Goal: Information Seeking & Learning: Learn about a topic

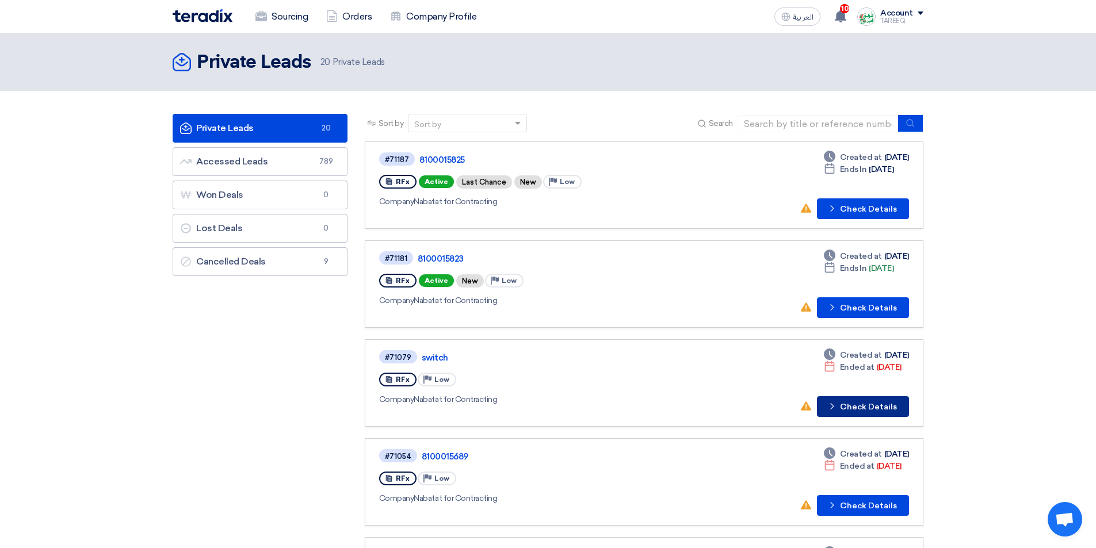
click at [861, 402] on button "Check details Check Details" at bounding box center [863, 406] width 92 height 21
click at [859, 308] on button "Check details Check Details" at bounding box center [863, 307] width 92 height 21
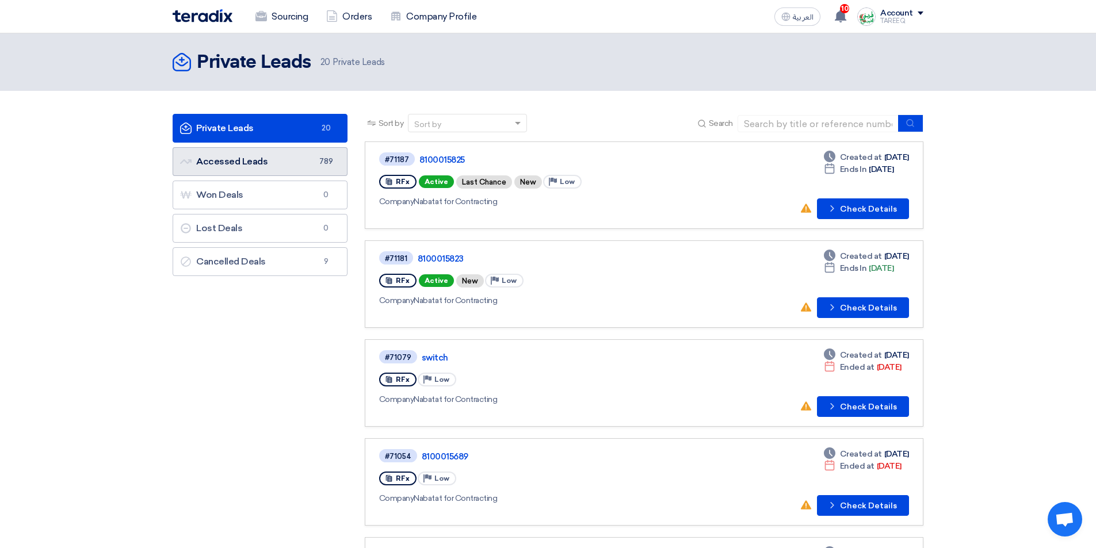
click at [293, 163] on link "Accessed Leads Accessed Leads 789" at bounding box center [260, 161] width 175 height 29
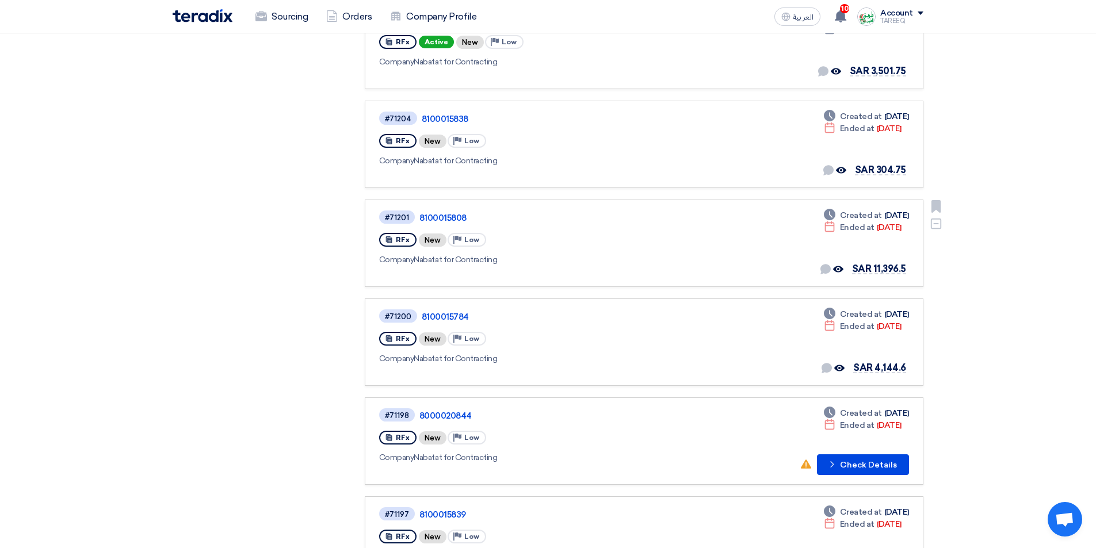
scroll to position [403, 0]
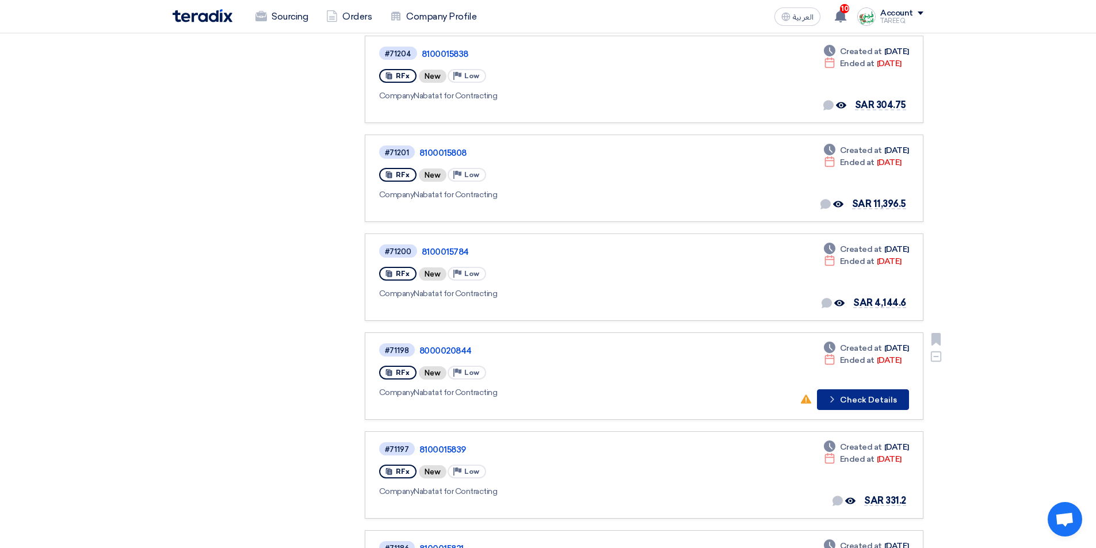
click at [854, 399] on button "Check details Check Details" at bounding box center [863, 399] width 92 height 21
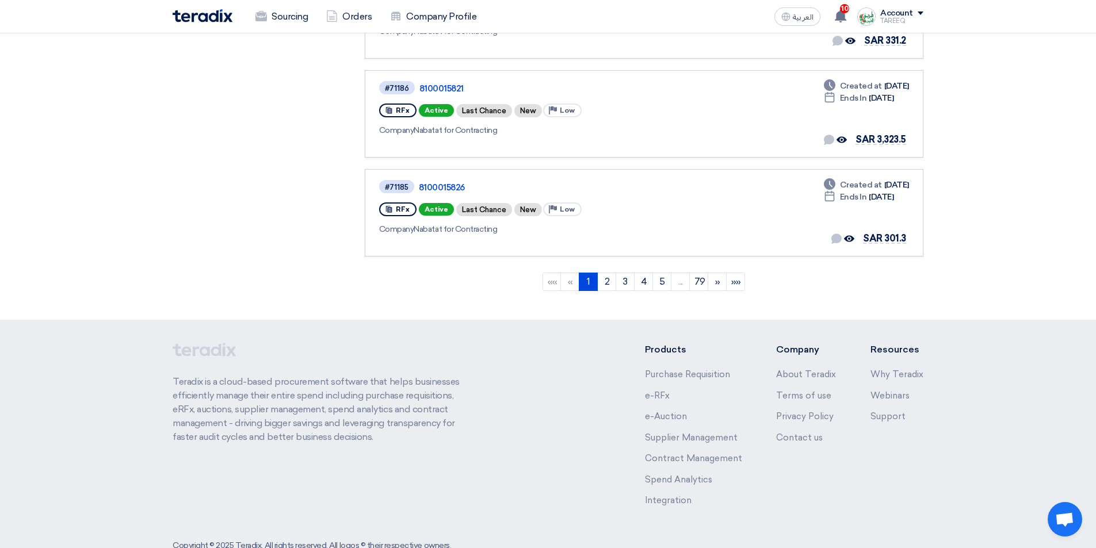
scroll to position [895, 0]
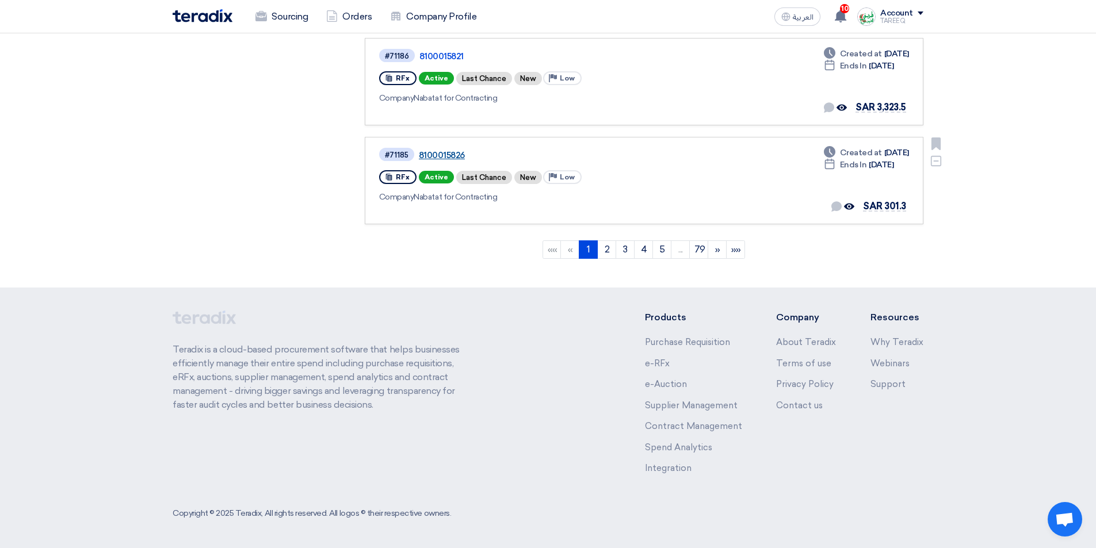
click at [433, 152] on link "8100015826" at bounding box center [563, 155] width 288 height 10
click at [605, 250] on link "2" at bounding box center [606, 249] width 19 height 18
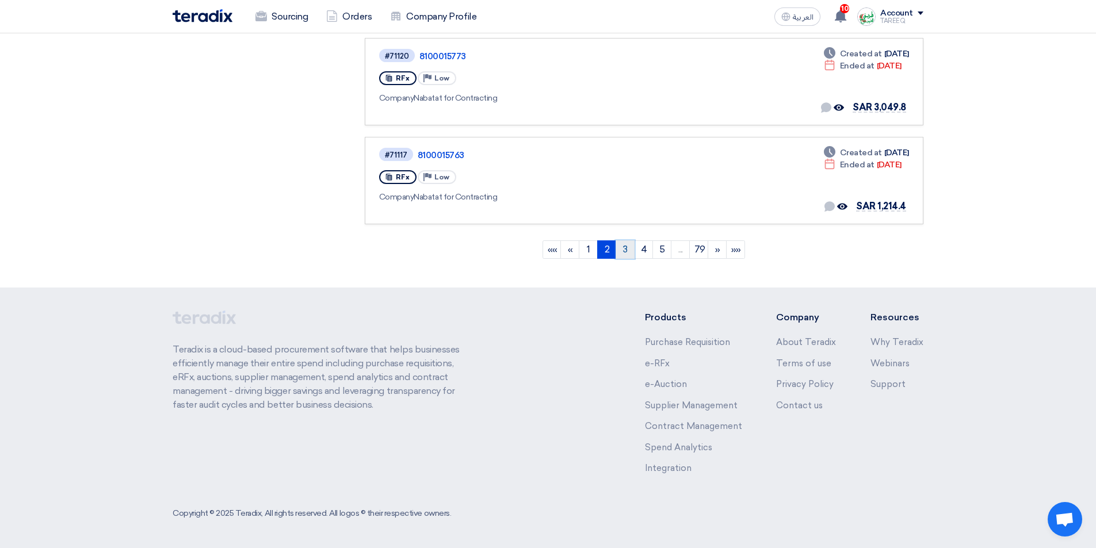
click at [625, 254] on link "3" at bounding box center [624, 249] width 19 height 18
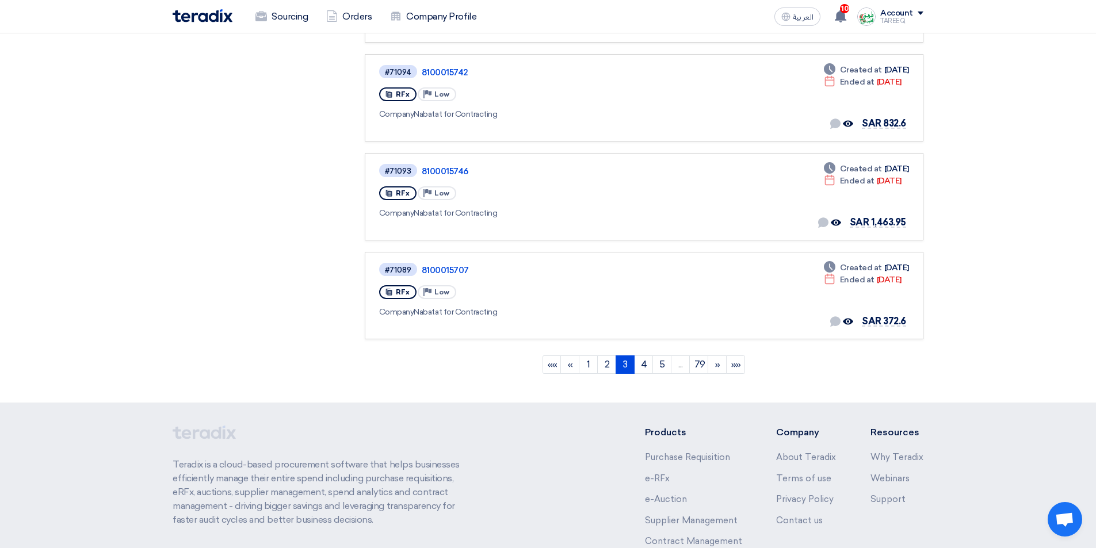
scroll to position [722, 0]
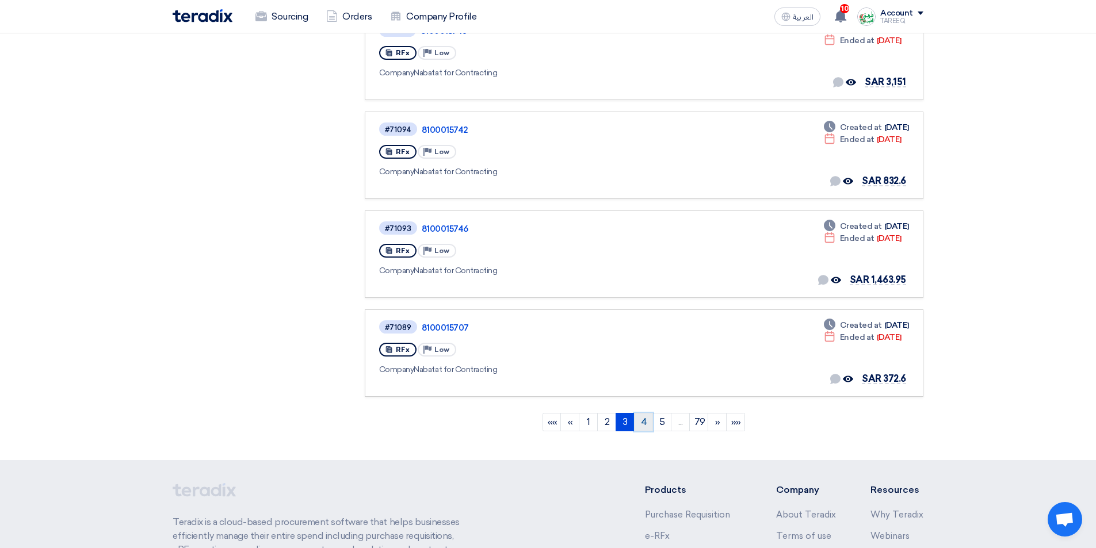
click at [640, 424] on link "4" at bounding box center [643, 422] width 19 height 18
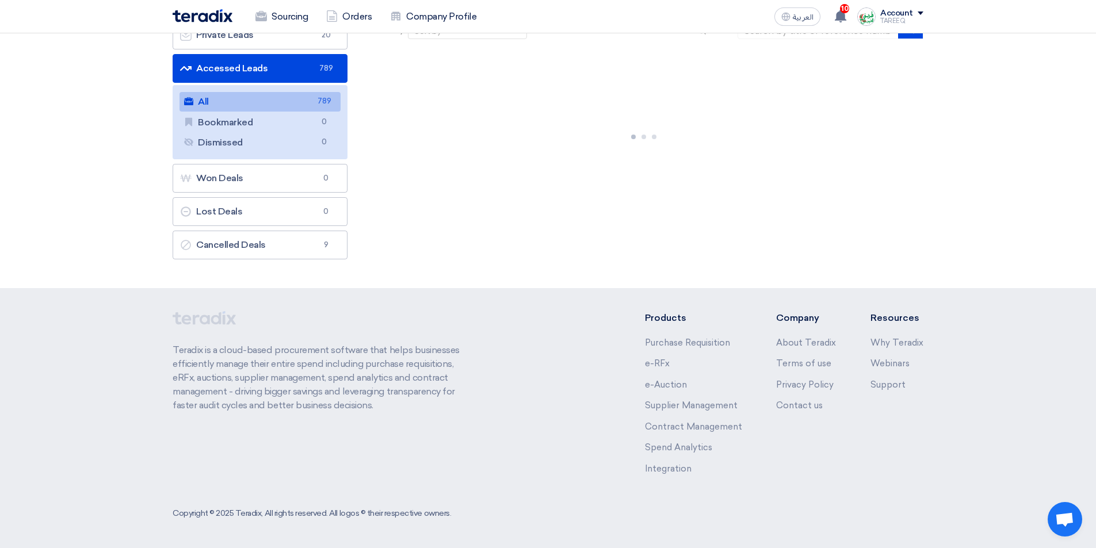
scroll to position [0, 0]
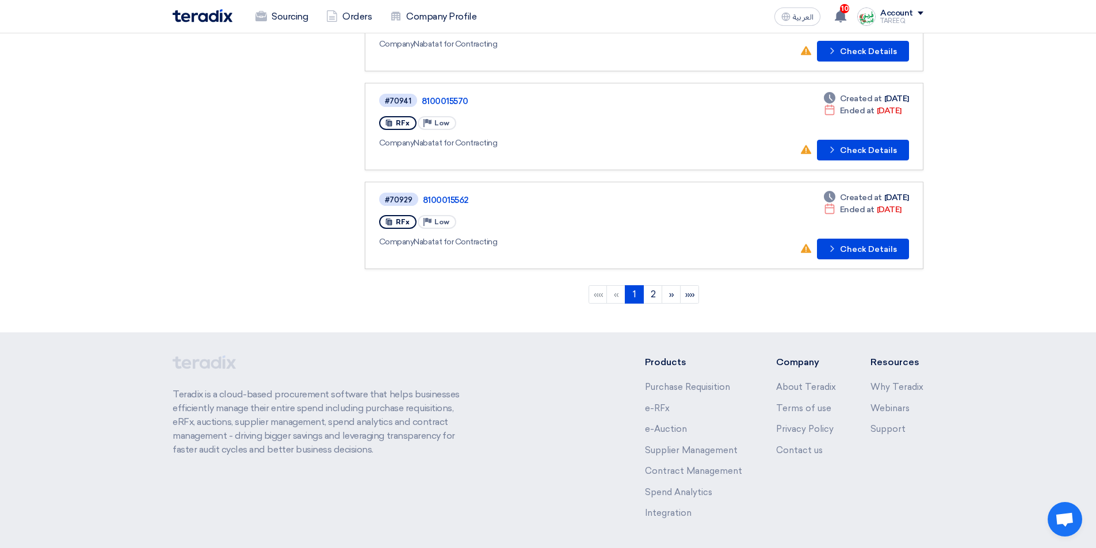
scroll to position [895, 0]
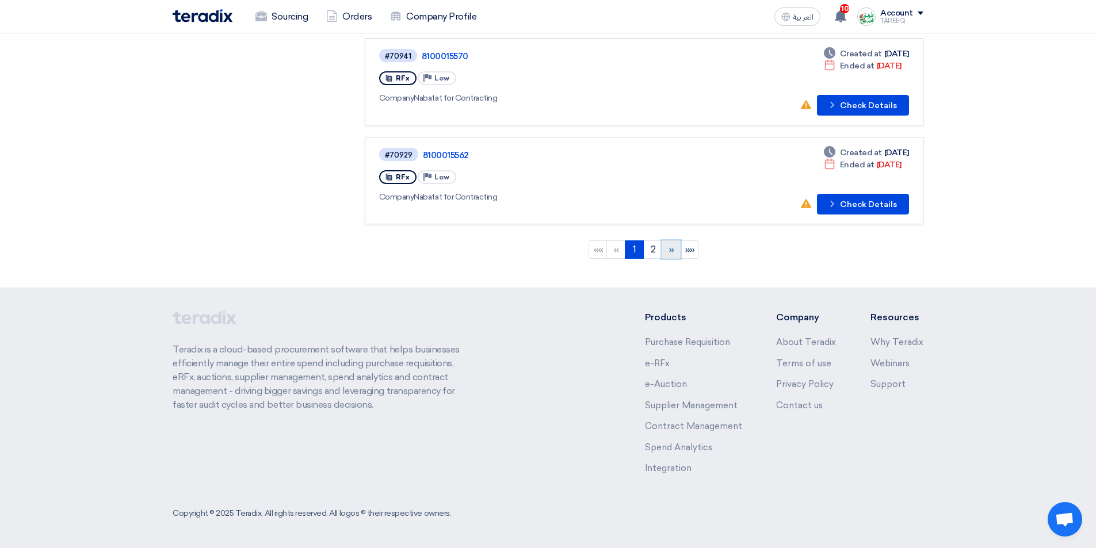
click at [668, 254] on link "»" at bounding box center [671, 249] width 19 height 18
click at [691, 253] on li "»»" at bounding box center [689, 249] width 18 height 18
click at [691, 248] on li "»»" at bounding box center [689, 249] width 18 height 18
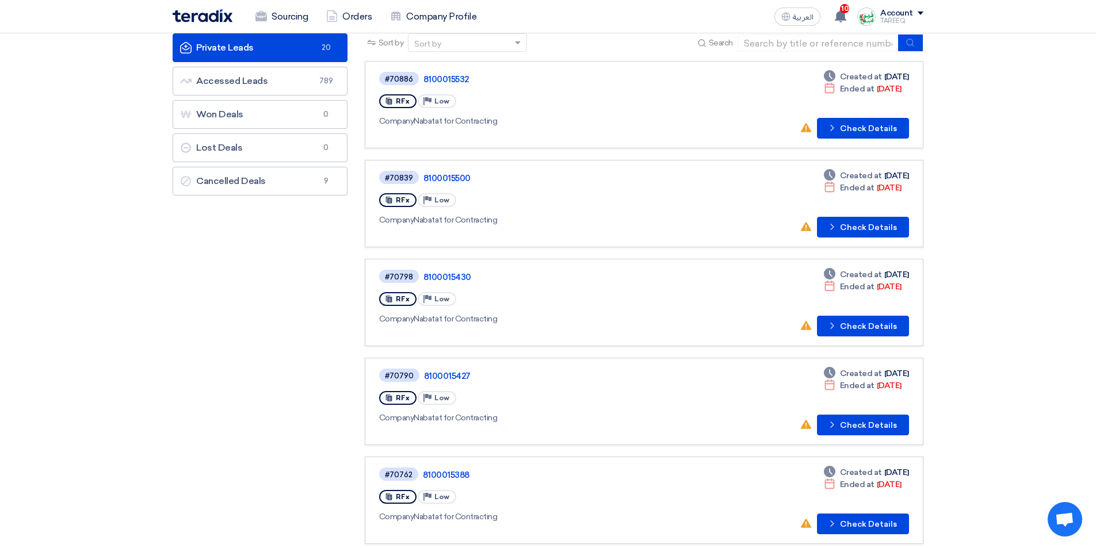
scroll to position [0, 0]
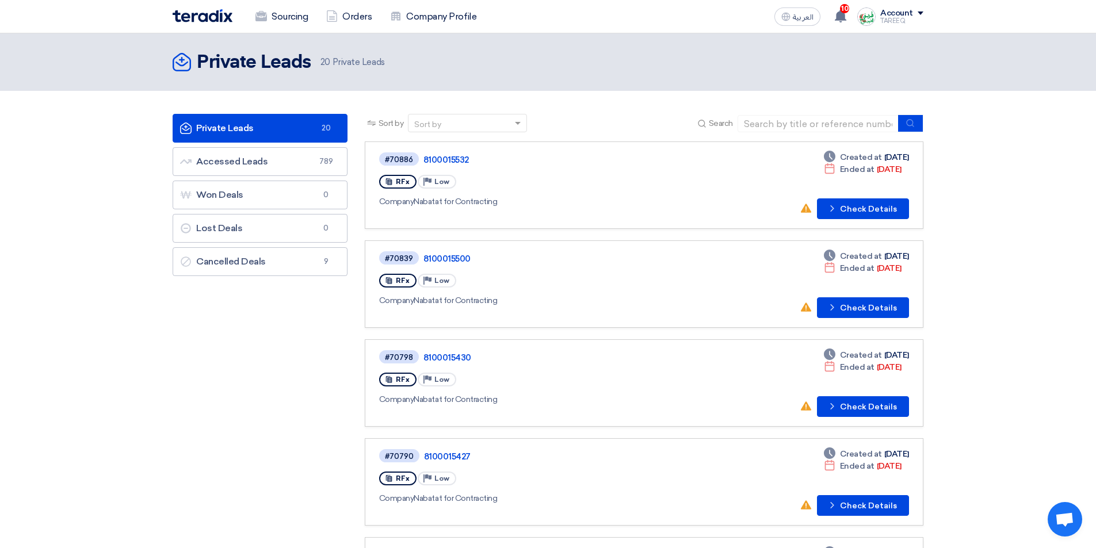
click at [272, 129] on link "Private Leads Private Leads 20" at bounding box center [260, 128] width 175 height 29
click at [870, 209] on button "Check details Check Details" at bounding box center [863, 208] width 92 height 21
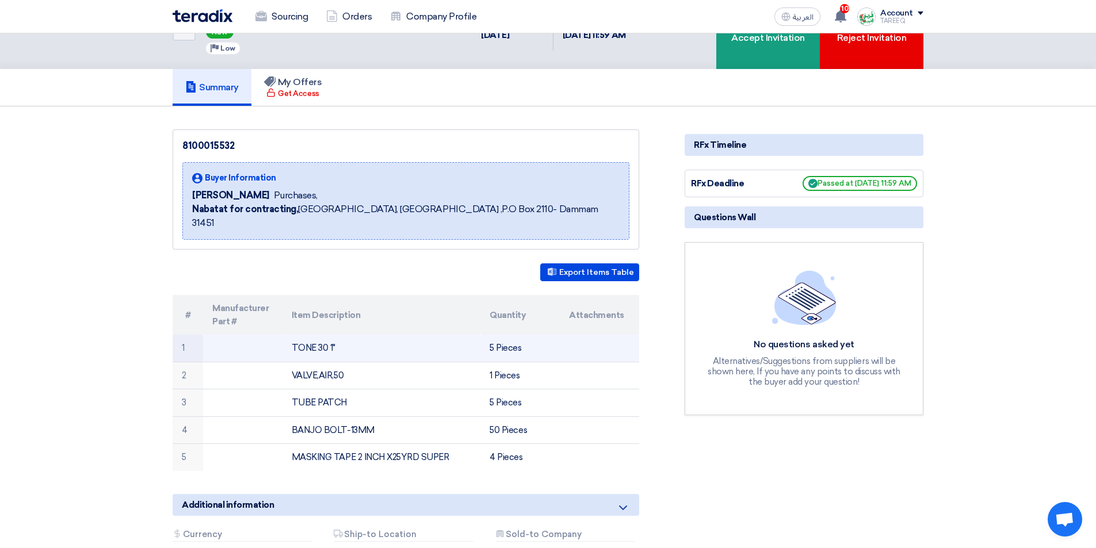
scroll to position [58, 0]
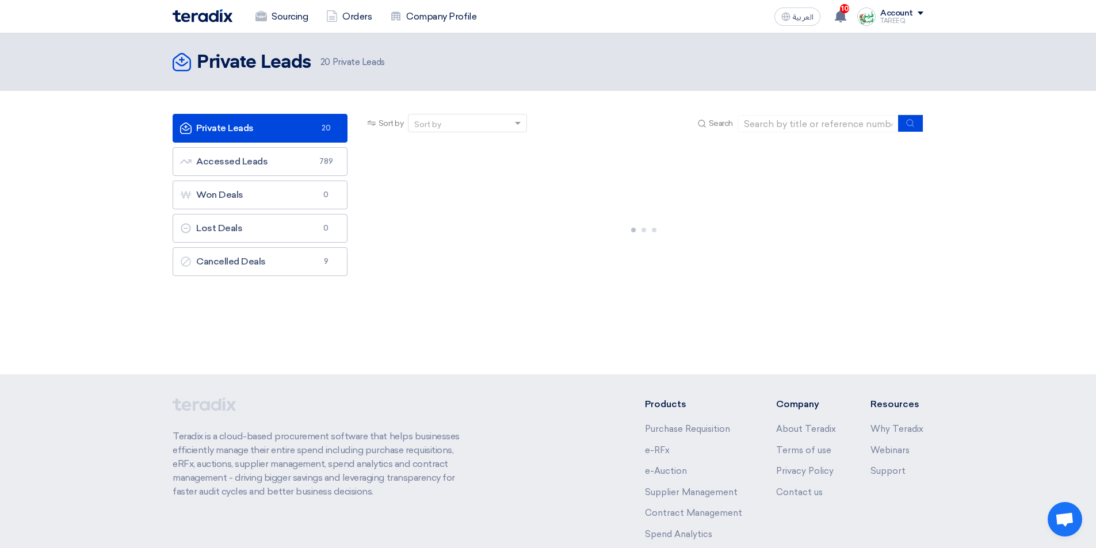
click at [301, 134] on link "Private Leads Private Leads 20" at bounding box center [260, 128] width 175 height 29
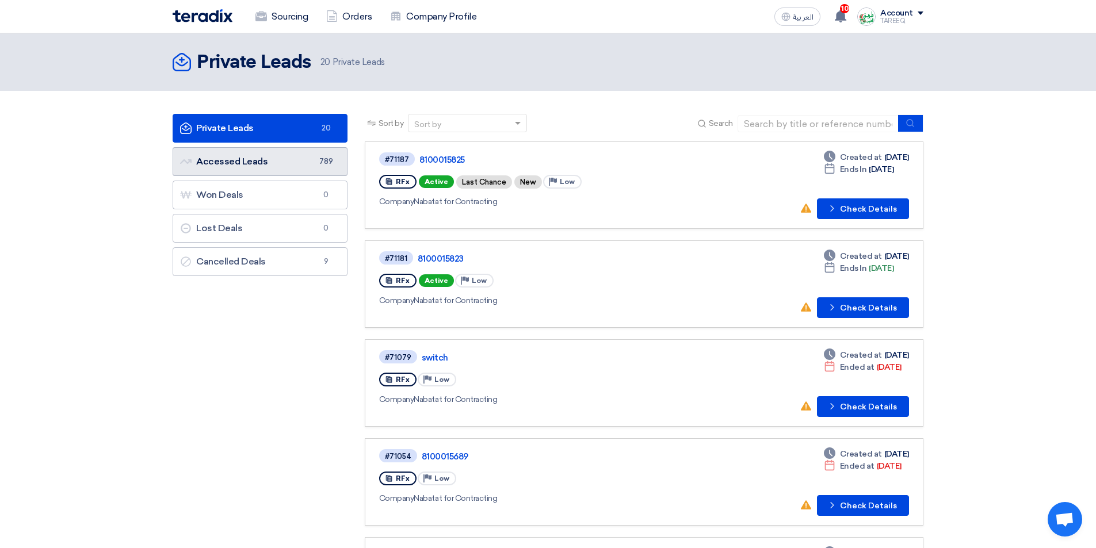
click at [302, 158] on link "Accessed Leads Accessed Leads 789" at bounding box center [260, 161] width 175 height 29
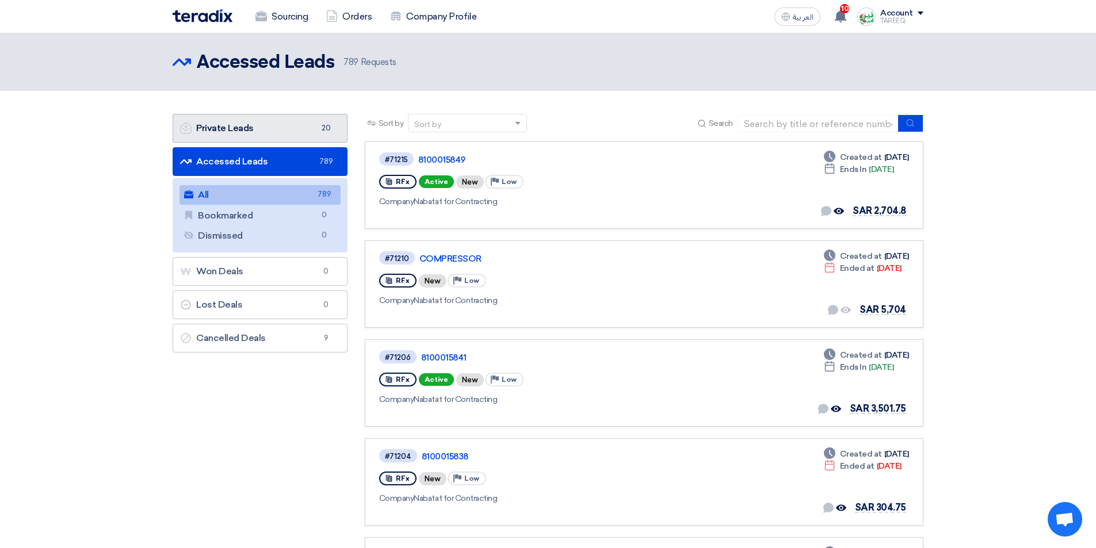
click at [283, 128] on link "Private Leads Private Leads 20" at bounding box center [260, 128] width 175 height 29
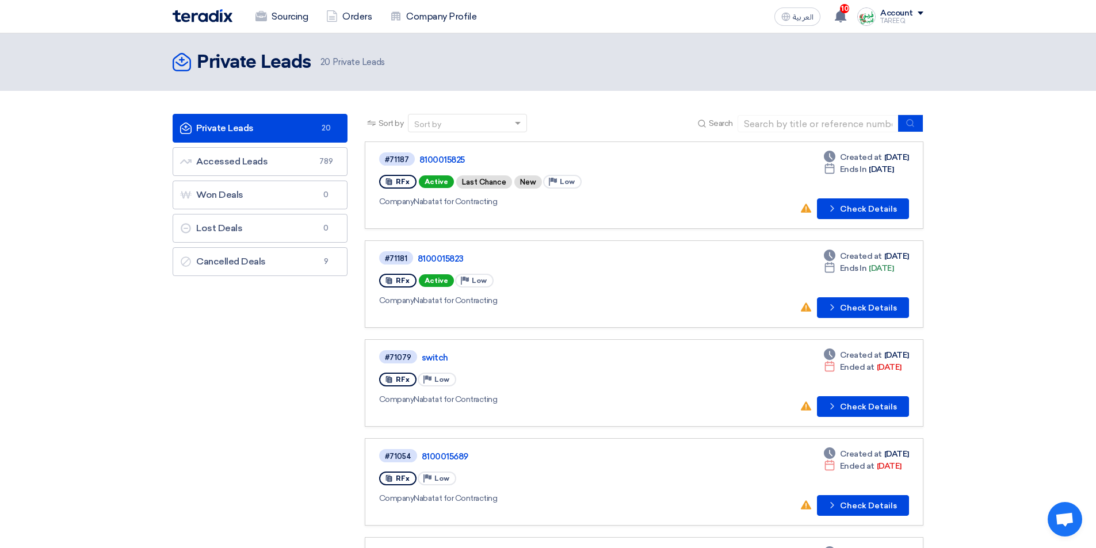
click at [855, 318] on button "Check details Check Details" at bounding box center [863, 307] width 92 height 21
